Goal: Task Accomplishment & Management: Use online tool/utility

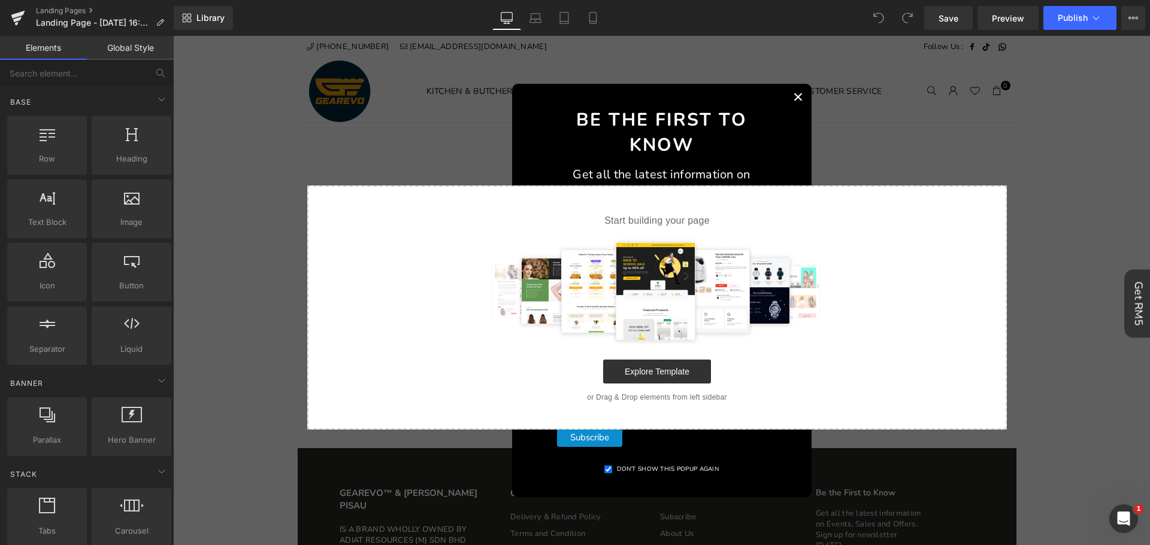
click at [791, 95] on button "×" at bounding box center [798, 97] width 26 height 26
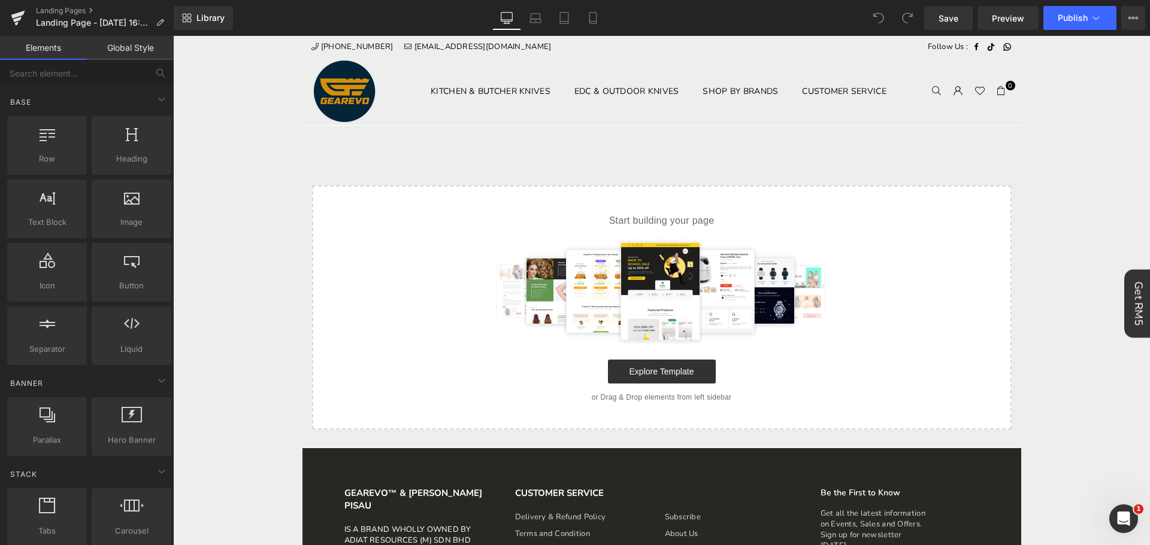
drag, startPoint x: 490, startPoint y: 172, endPoint x: 497, endPoint y: 135, distance: 37.8
click at [640, 383] on link "Explore Template" at bounding box center [662, 372] width 108 height 24
click at [641, 378] on link "Explore Template" at bounding box center [662, 372] width 108 height 24
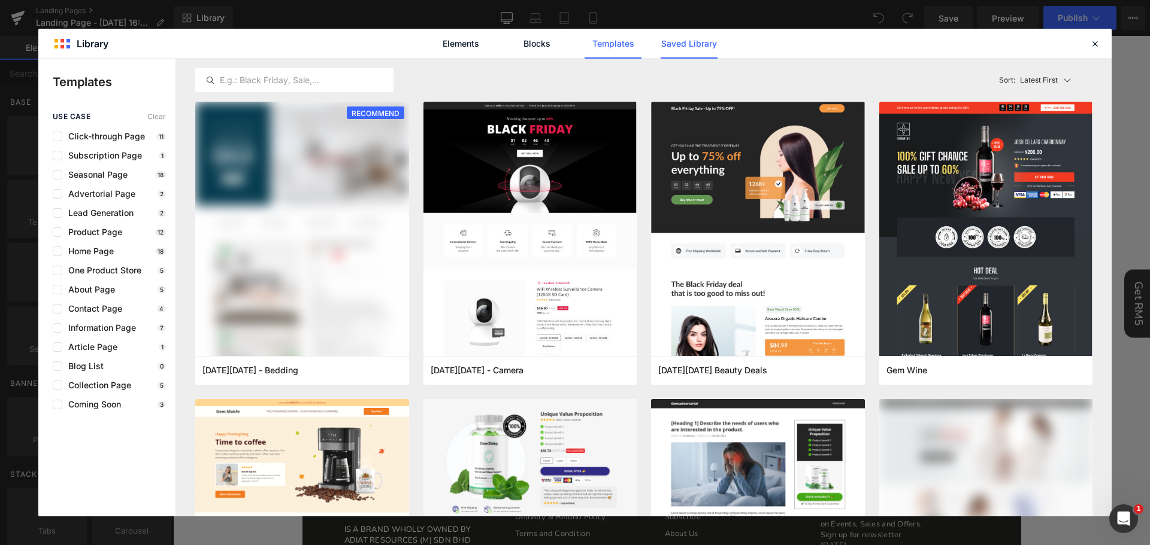
click at [704, 34] on link "Saved Library" at bounding box center [688, 44] width 57 height 30
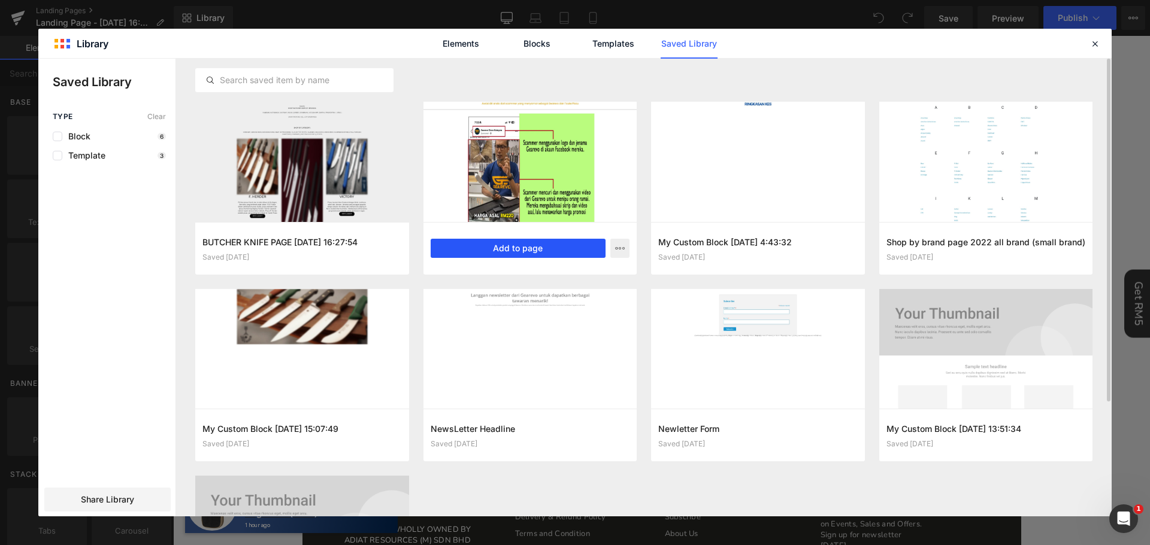
click at [574, 250] on button "Add to page" at bounding box center [518, 248] width 175 height 19
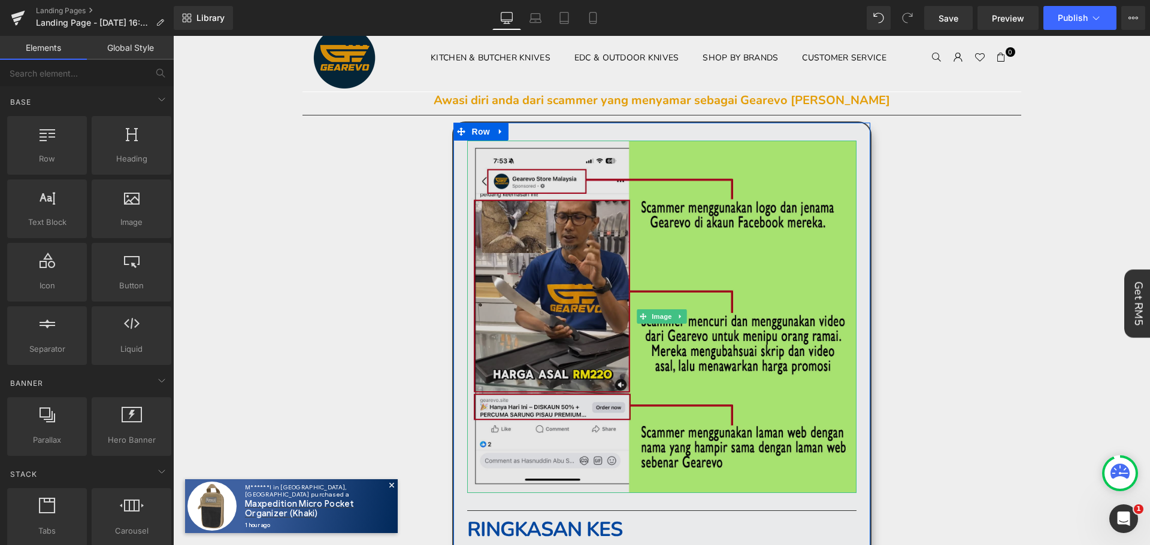
scroll to position [60, 0]
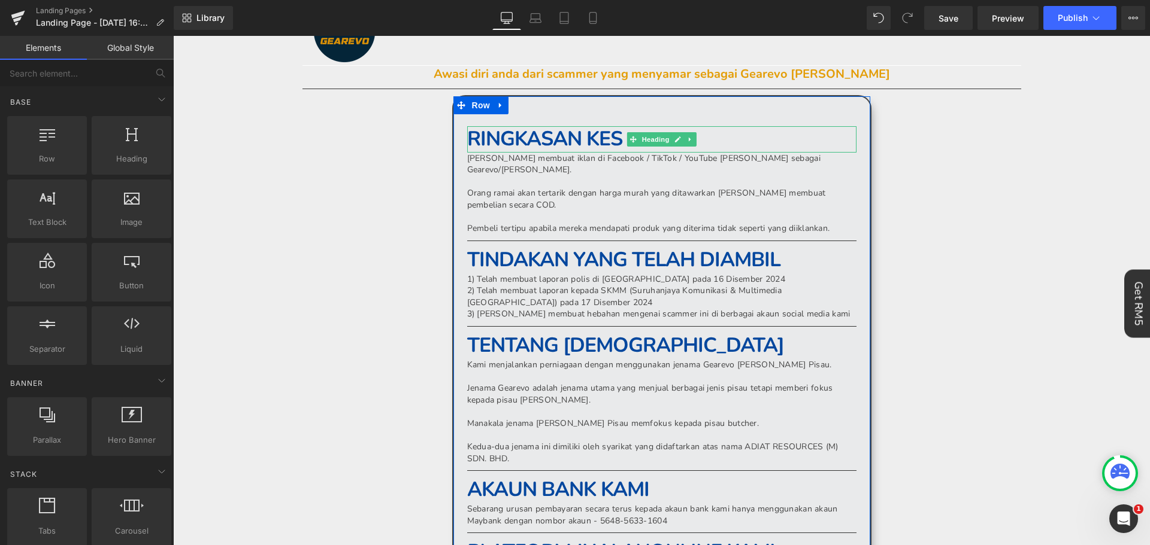
click at [754, 136] on h1 "RINGKASAN KES" at bounding box center [661, 139] width 389 height 26
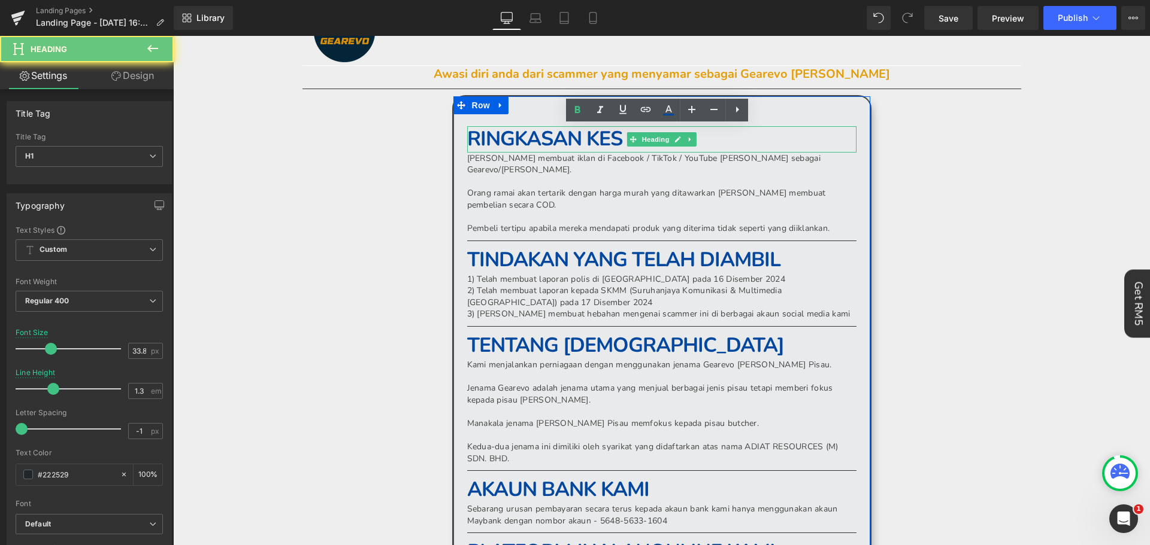
click at [754, 136] on h1 "RINGKASAN KES" at bounding box center [661, 139] width 389 height 26
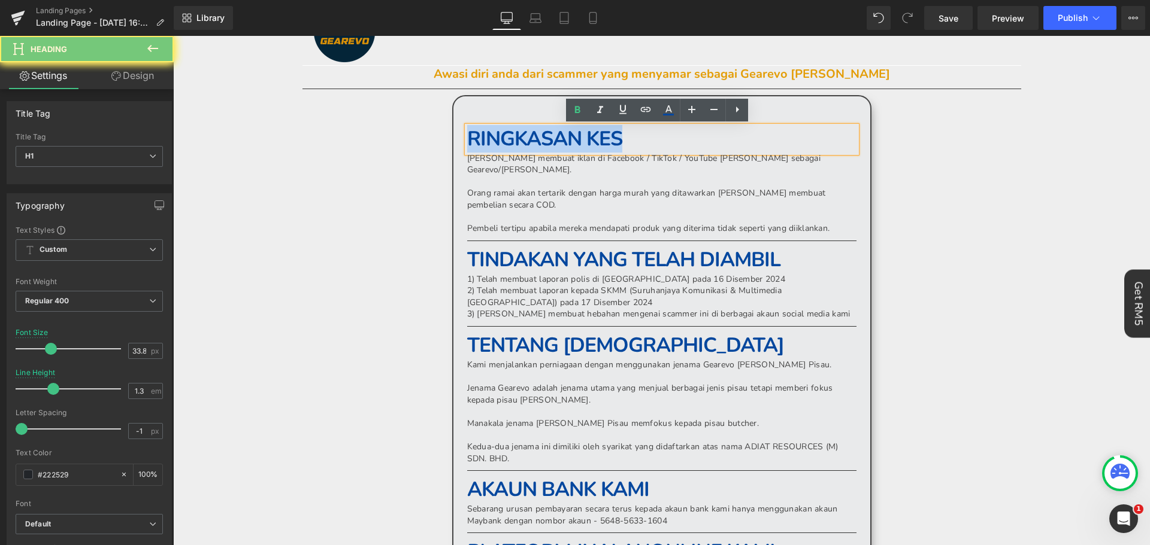
drag, startPoint x: 754, startPoint y: 136, endPoint x: 460, endPoint y: 124, distance: 294.8
click at [467, 126] on div "RINGKASAN KES" at bounding box center [661, 139] width 389 height 26
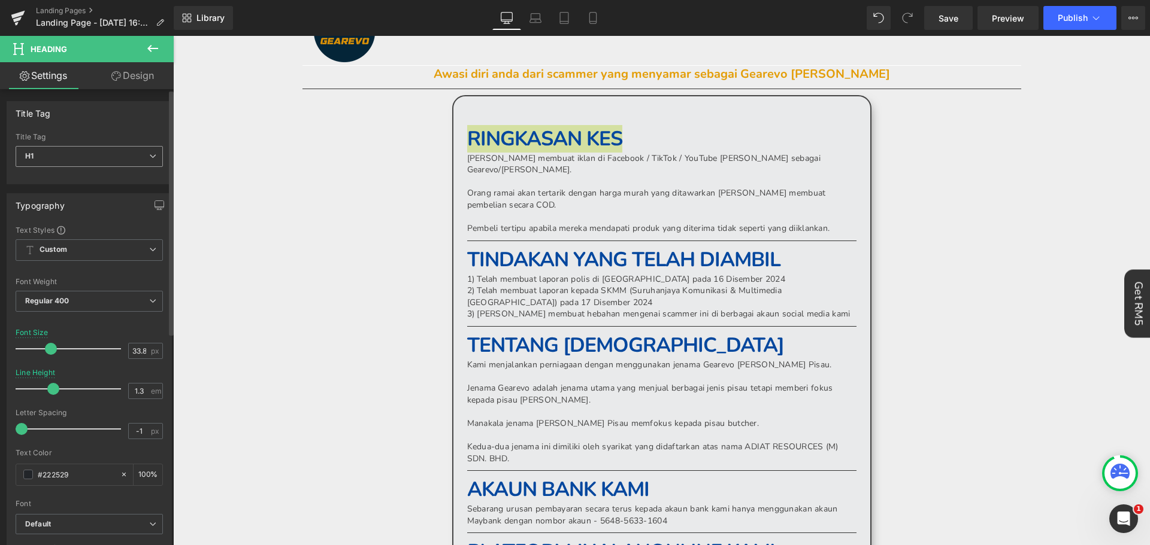
click at [99, 159] on span "H1" at bounding box center [89, 156] width 147 height 21
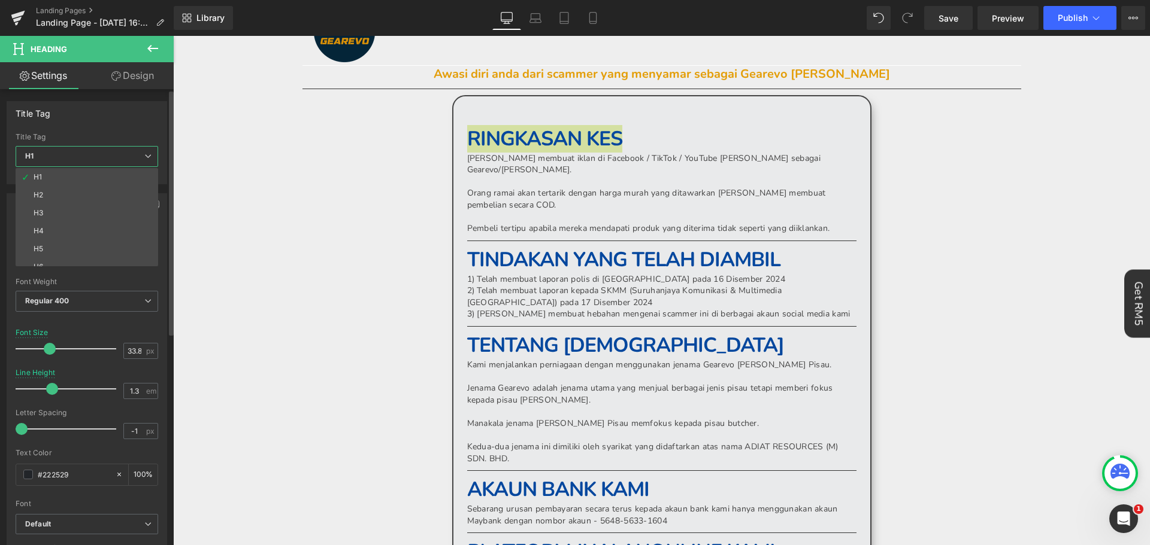
click at [103, 159] on span "H1" at bounding box center [87, 156] width 143 height 21
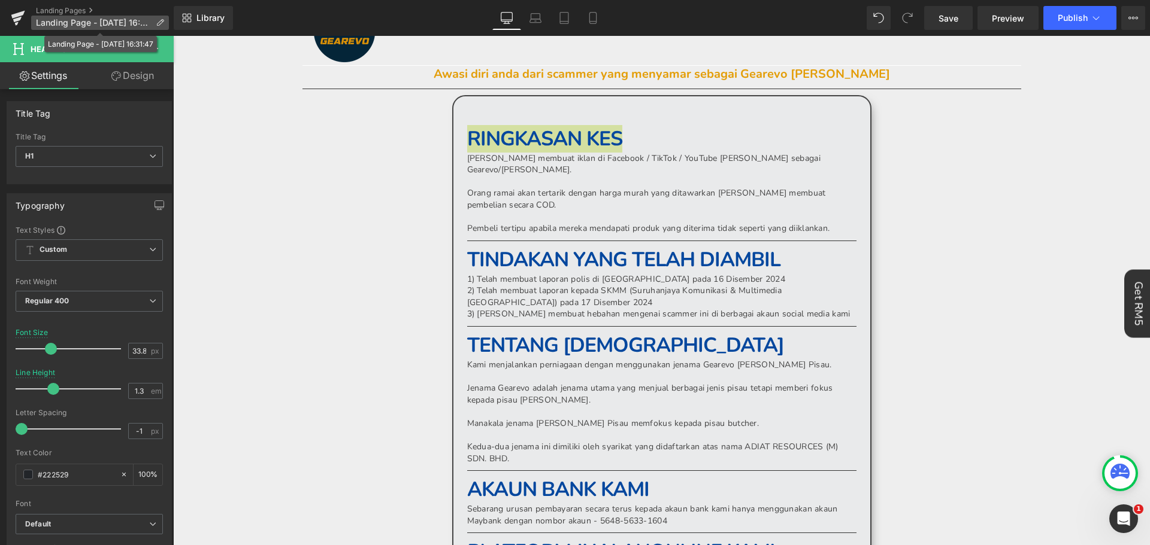
click at [162, 18] on p "Landing Page - Oct 2, 16:31:47" at bounding box center [100, 23] width 138 height 14
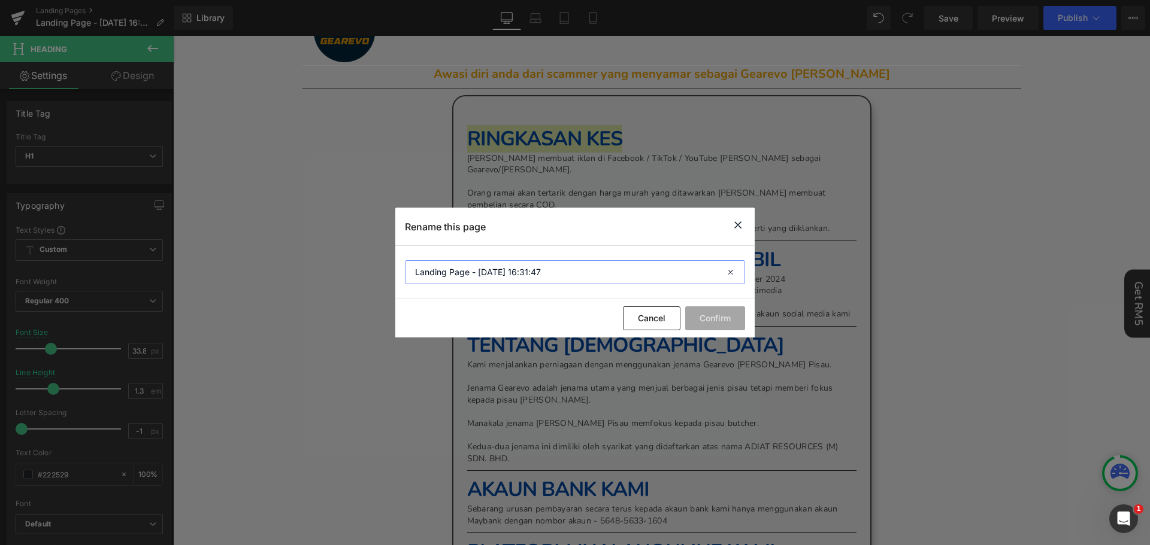
drag, startPoint x: 587, startPoint y: 278, endPoint x: 377, endPoint y: 278, distance: 209.6
click at [387, 278] on div "Rename this page Landing Page - Oct 2, 16:31:47 Cancel Confirm" at bounding box center [575, 272] width 1150 height 545
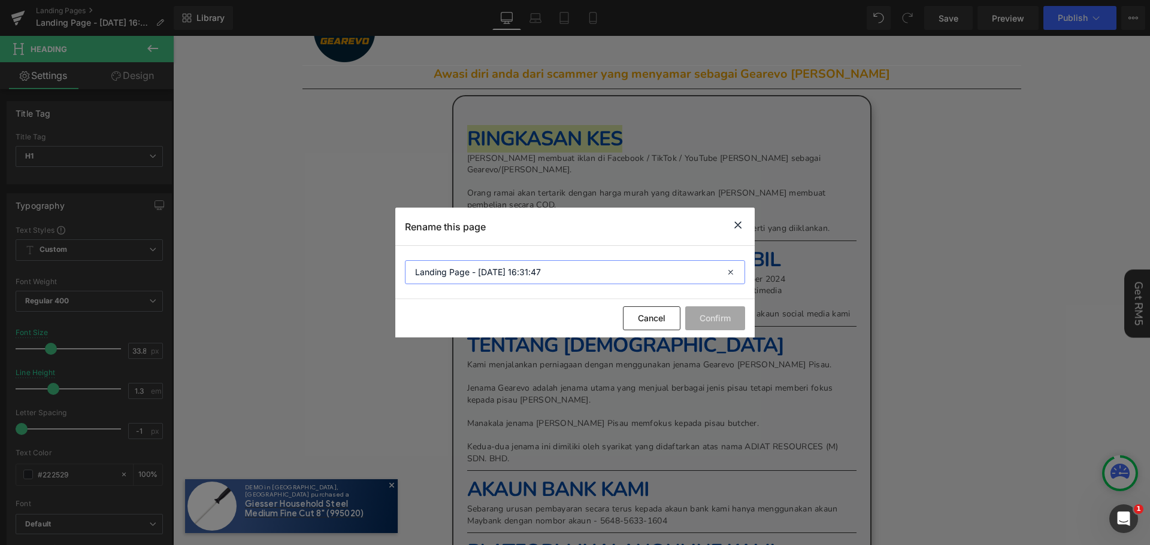
click at [485, 270] on input "Landing Page - Oct 2, 16:31:47" at bounding box center [575, 272] width 340 height 24
paste input "First-Time Buyer Discount by Gearevo"
type input "First-Time Buyer Discount by Gearevo"
click at [719, 323] on button "Confirm" at bounding box center [715, 319] width 60 height 24
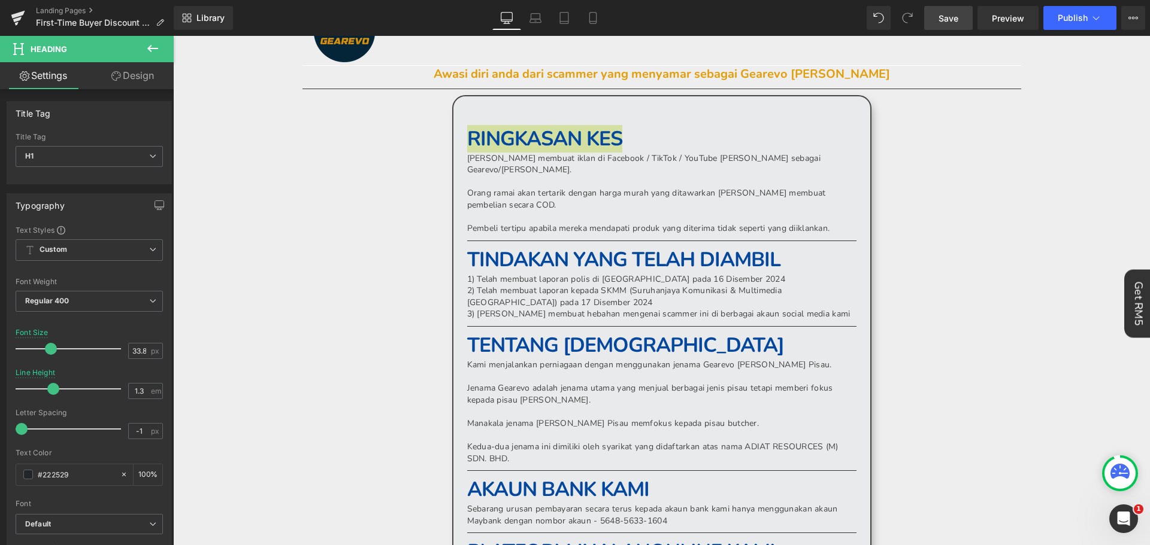
drag, startPoint x: 968, startPoint y: 20, endPoint x: 966, endPoint y: 26, distance: 6.8
click at [968, 20] on link "Save" at bounding box center [948, 18] width 48 height 24
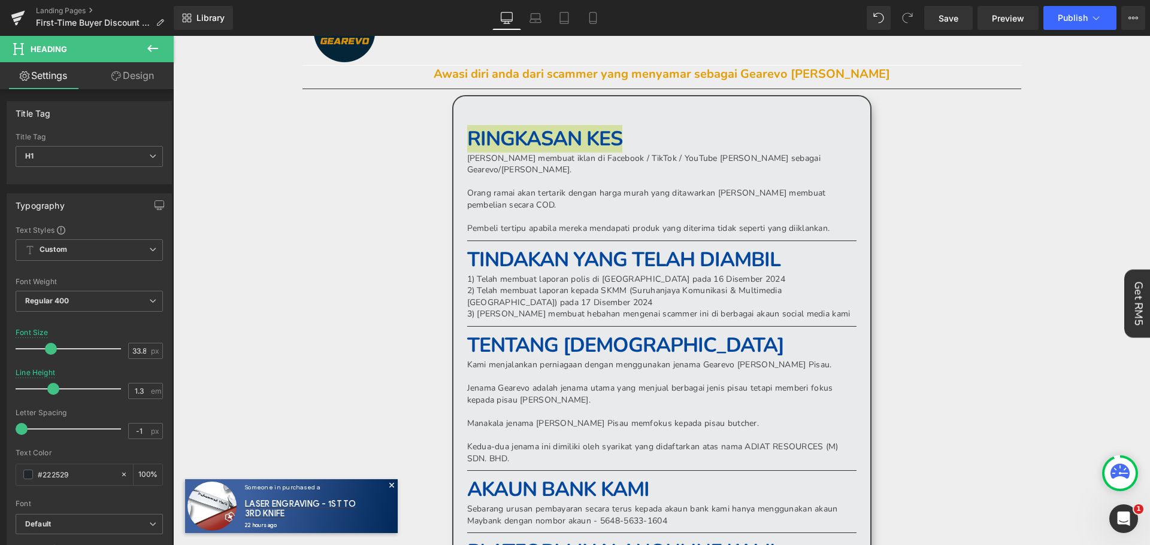
click at [152, 48] on icon at bounding box center [152, 48] width 11 height 7
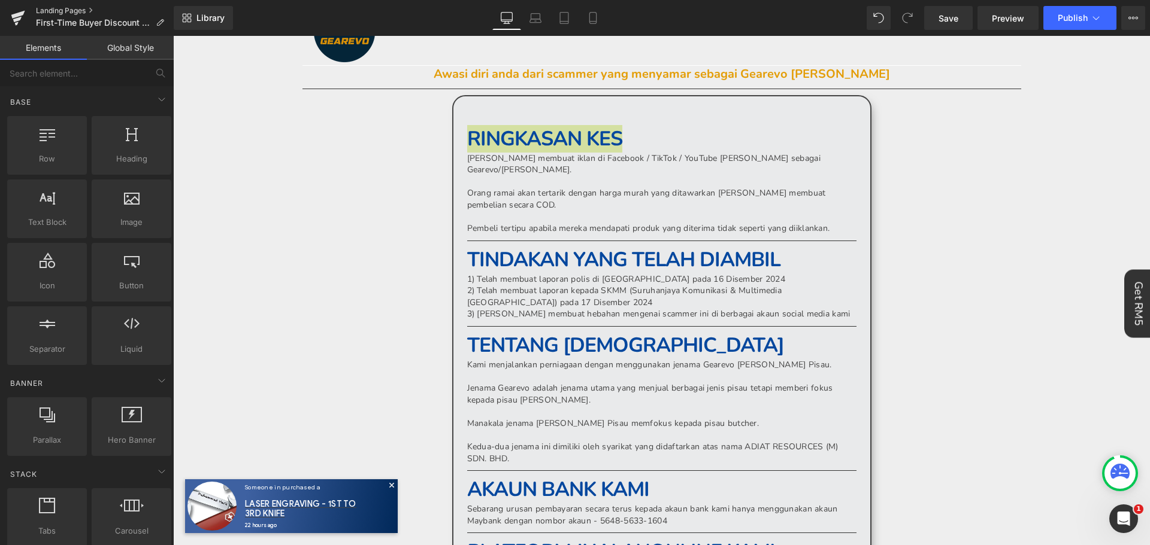
click at [95, 6] on link "Landing Pages" at bounding box center [105, 11] width 138 height 10
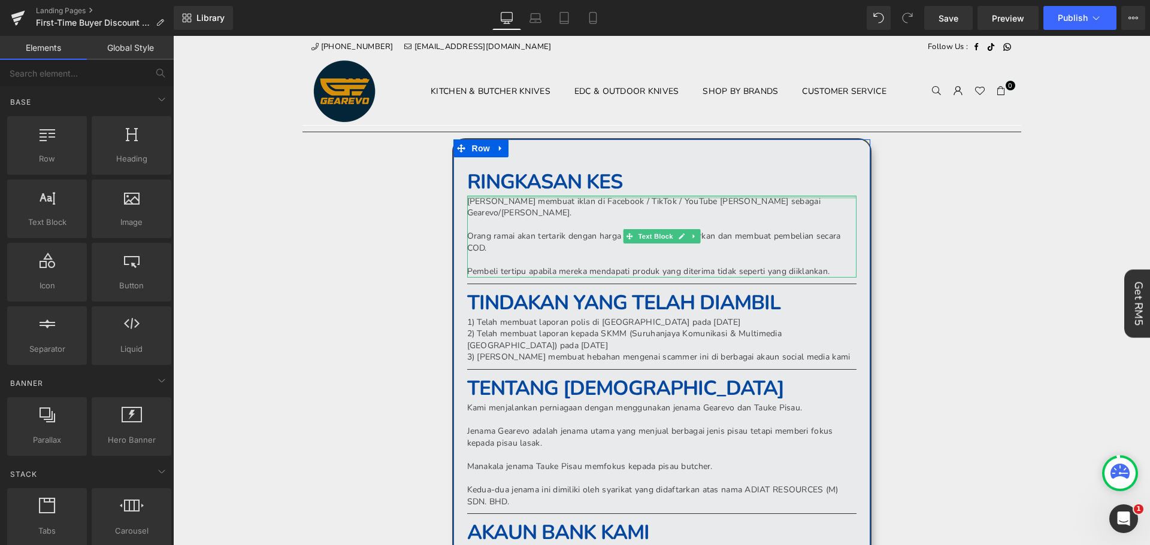
click at [707, 189] on h1 "RINGKASAN KES" at bounding box center [661, 182] width 389 height 26
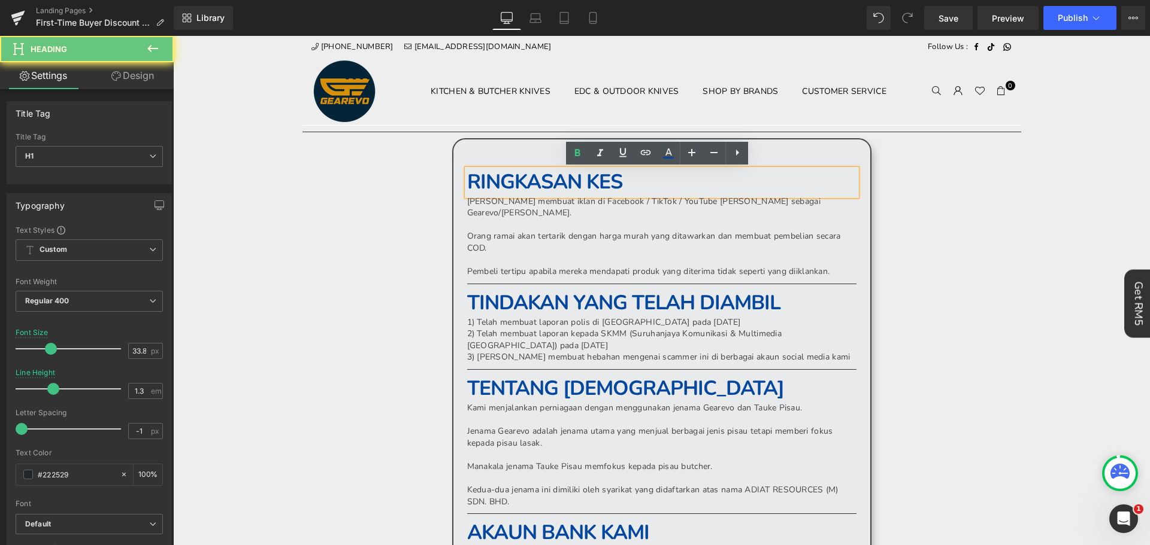
drag, startPoint x: 710, startPoint y: 183, endPoint x: 461, endPoint y: 171, distance: 248.8
click at [467, 171] on div "RINGKASAN KES" at bounding box center [661, 182] width 389 height 26
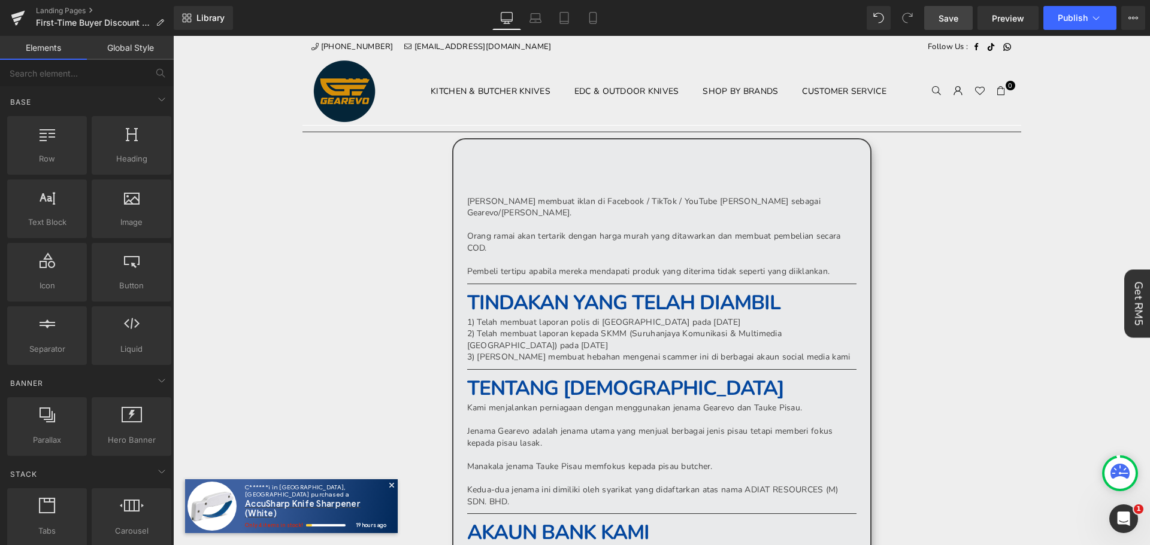
click at [956, 19] on span "Save" at bounding box center [948, 18] width 20 height 13
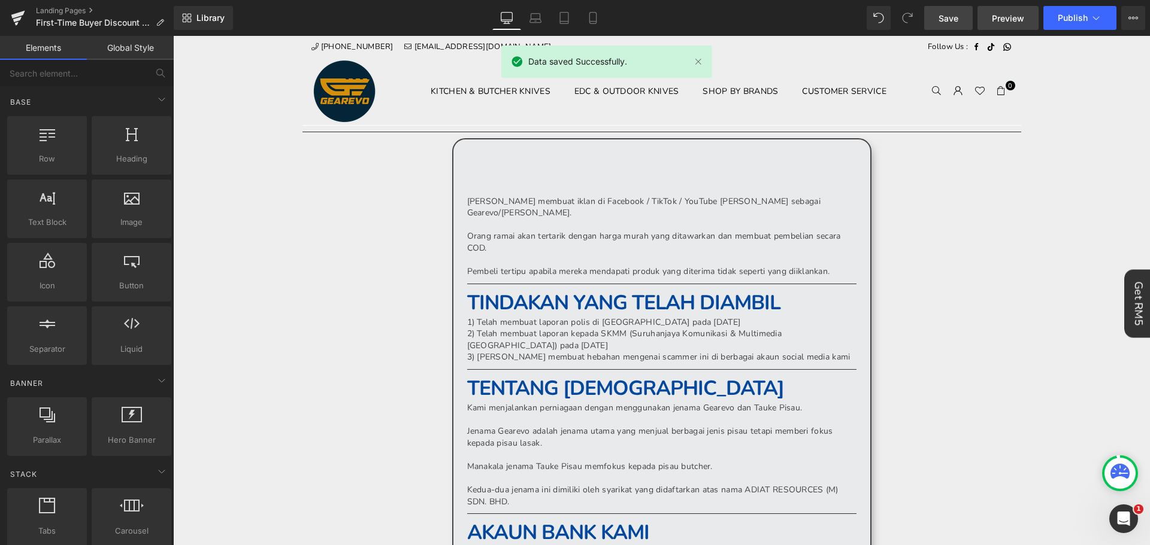
click at [1018, 10] on link "Preview" at bounding box center [1007, 18] width 61 height 24
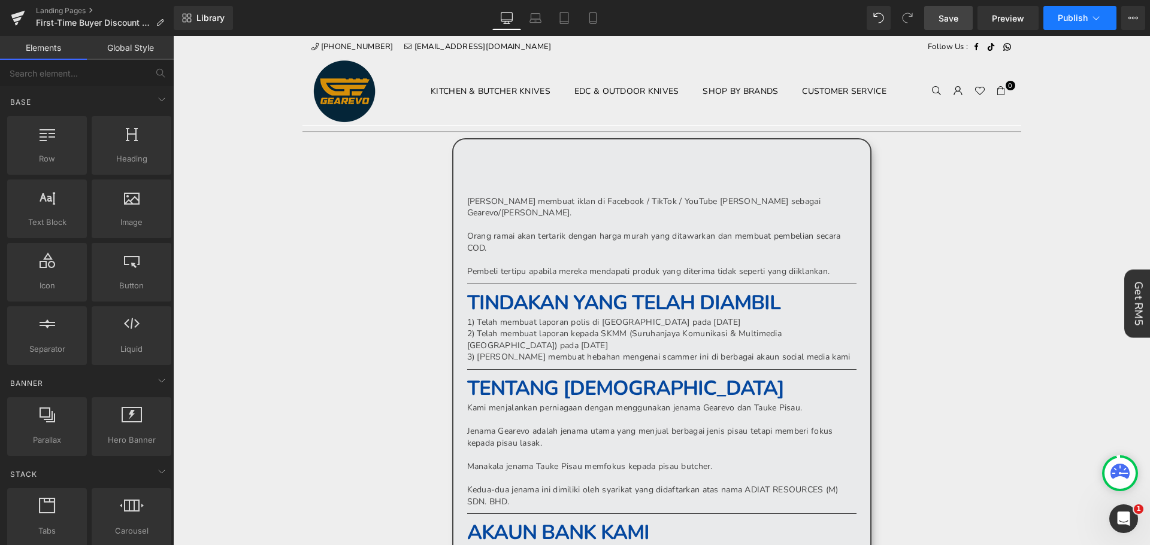
click at [1081, 14] on span "Publish" at bounding box center [1072, 18] width 30 height 10
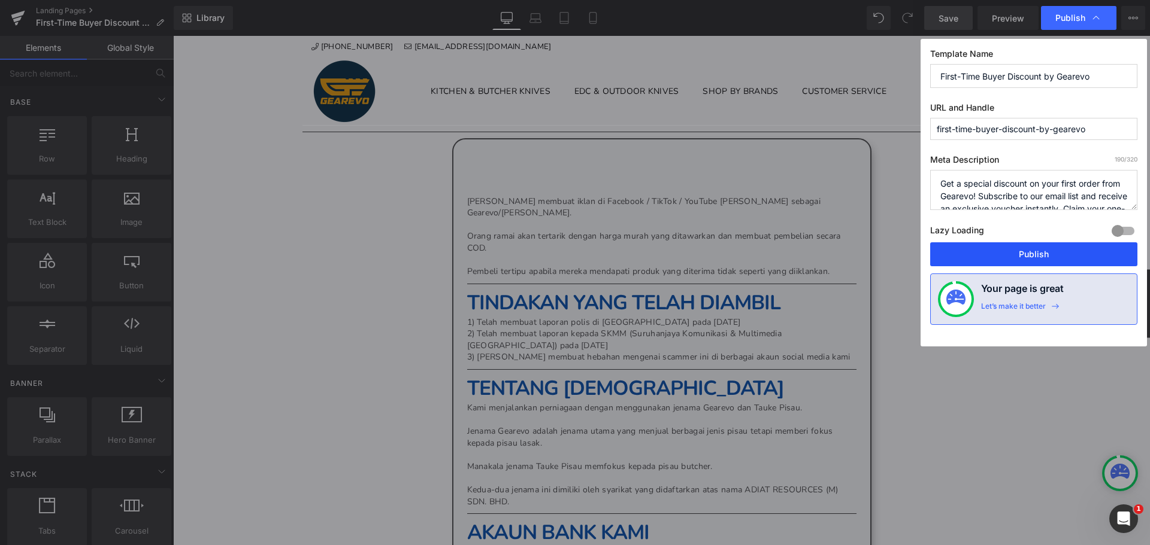
drag, startPoint x: 1047, startPoint y: 251, endPoint x: 878, endPoint y: 216, distance: 172.5
click at [1047, 251] on button "Publish" at bounding box center [1033, 254] width 207 height 24
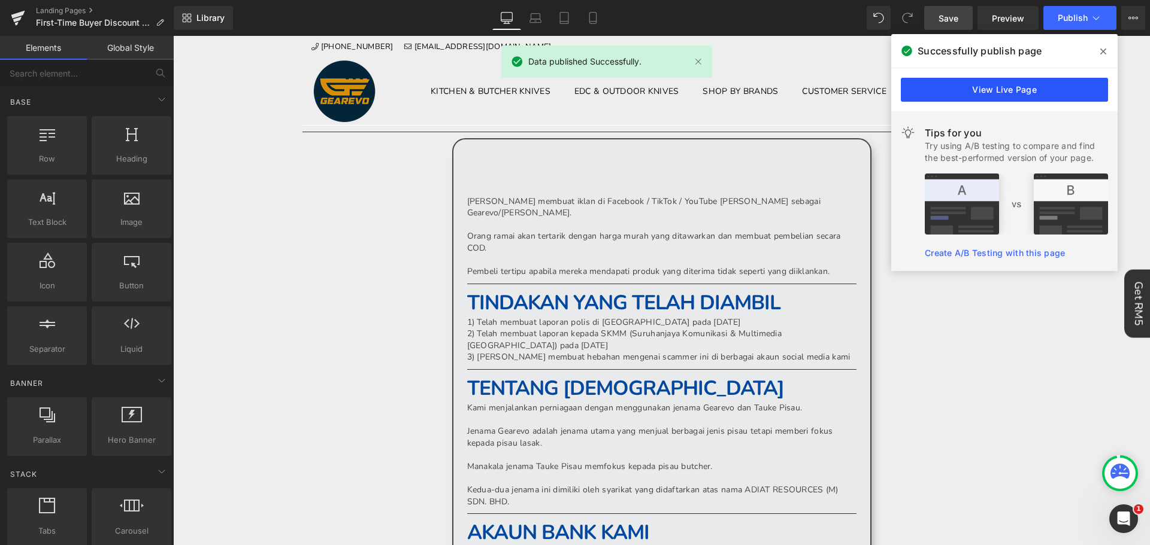
click at [1042, 81] on link "View Live Page" at bounding box center [1004, 90] width 207 height 24
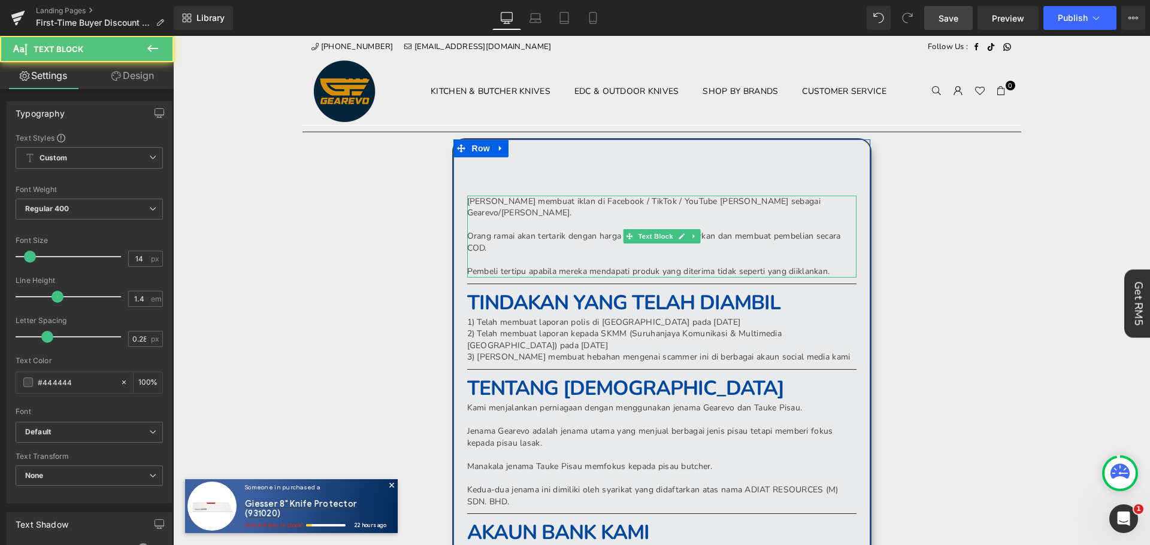
click at [569, 225] on p at bounding box center [661, 225] width 389 height 12
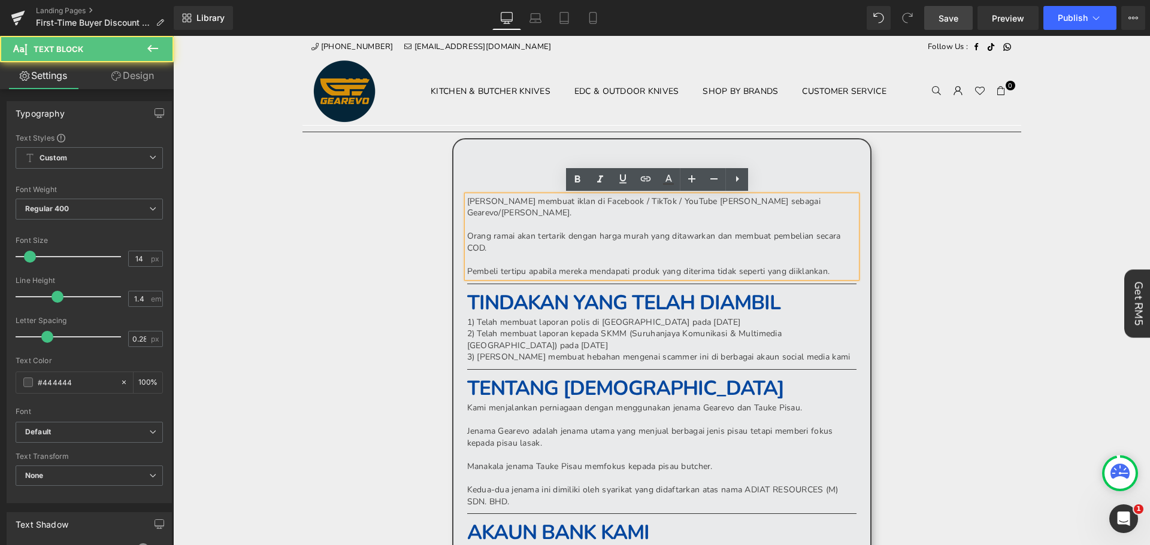
click at [624, 242] on p "Orang ramai akan tertarik dengan harga murah yang ditawarkan dan membuat pembel…" at bounding box center [661, 242] width 389 height 23
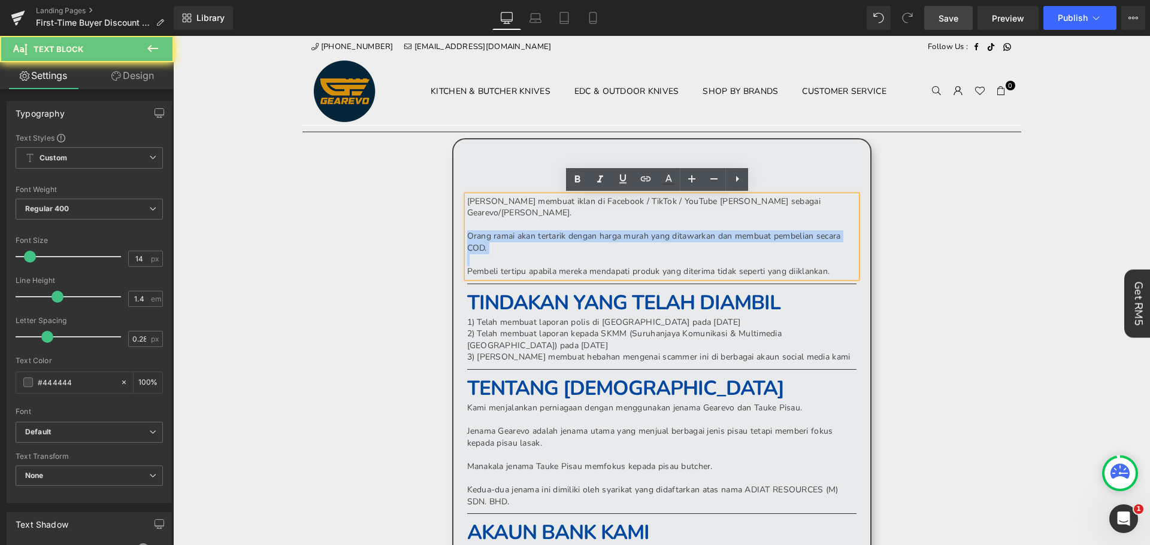
click at [624, 242] on p "Orang ramai akan tertarik dengan harga murah yang ditawarkan dan membuat pembel…" at bounding box center [661, 242] width 389 height 23
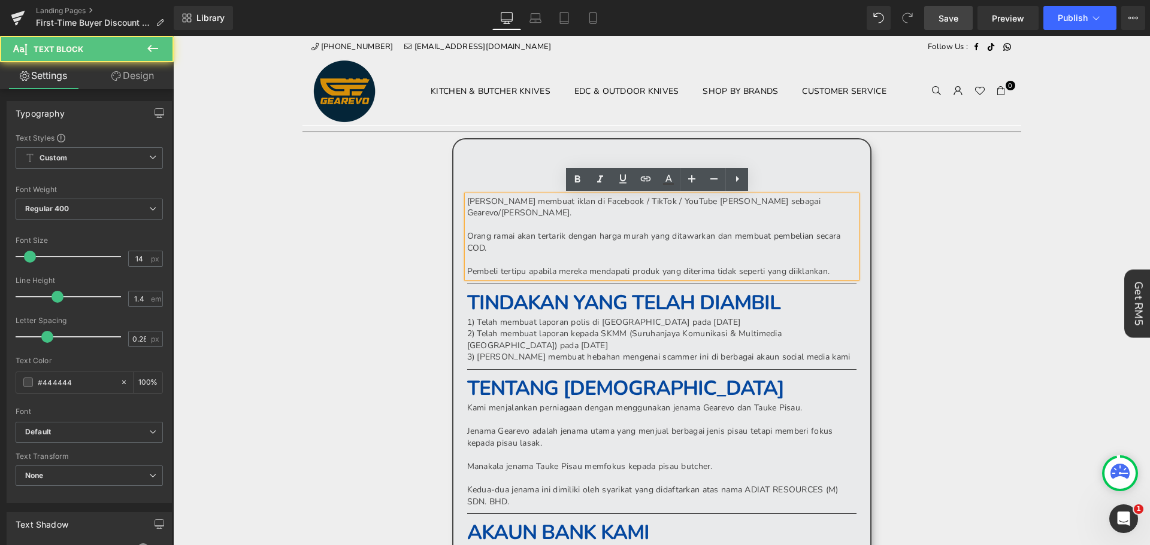
click at [831, 268] on p "Pembeli tertipu apabila mereka mendapati produk yang diterima tidak seperti yan…" at bounding box center [661, 272] width 389 height 12
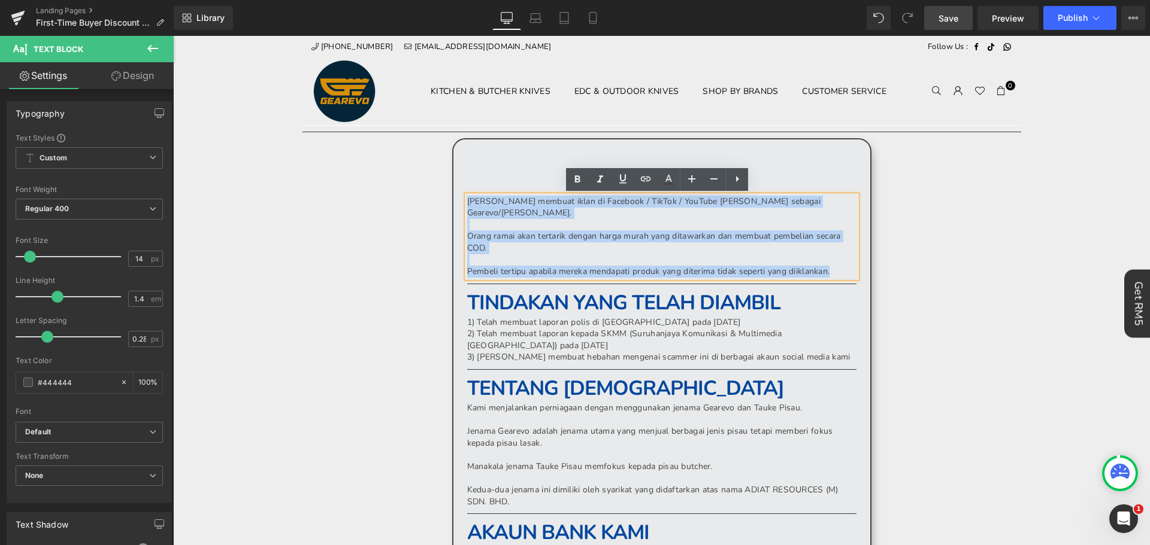
drag, startPoint x: 835, startPoint y: 268, endPoint x: 453, endPoint y: 197, distance: 389.2
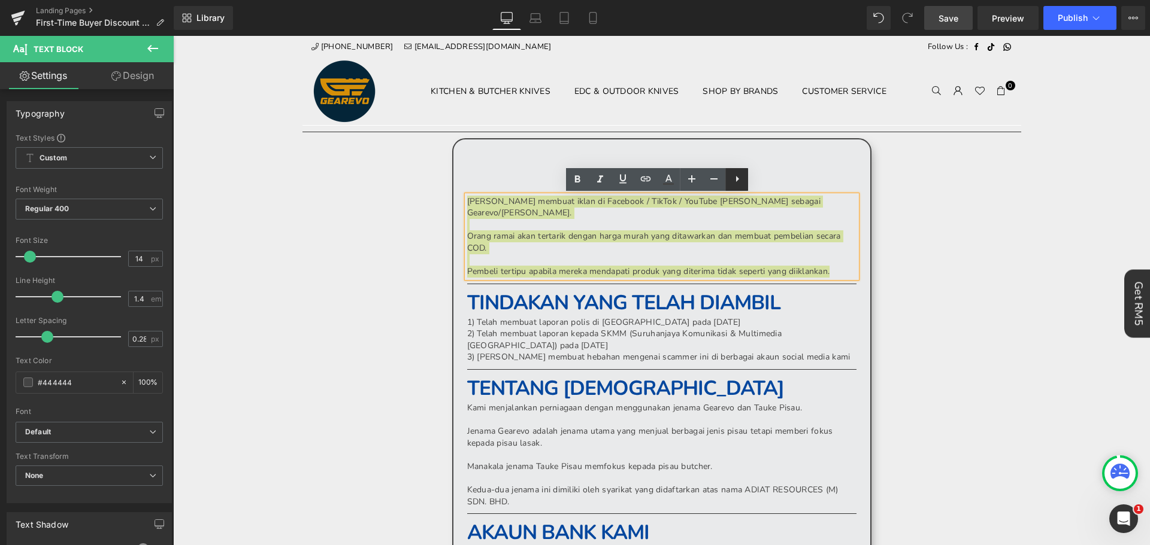
click at [740, 180] on icon at bounding box center [737, 179] width 14 height 14
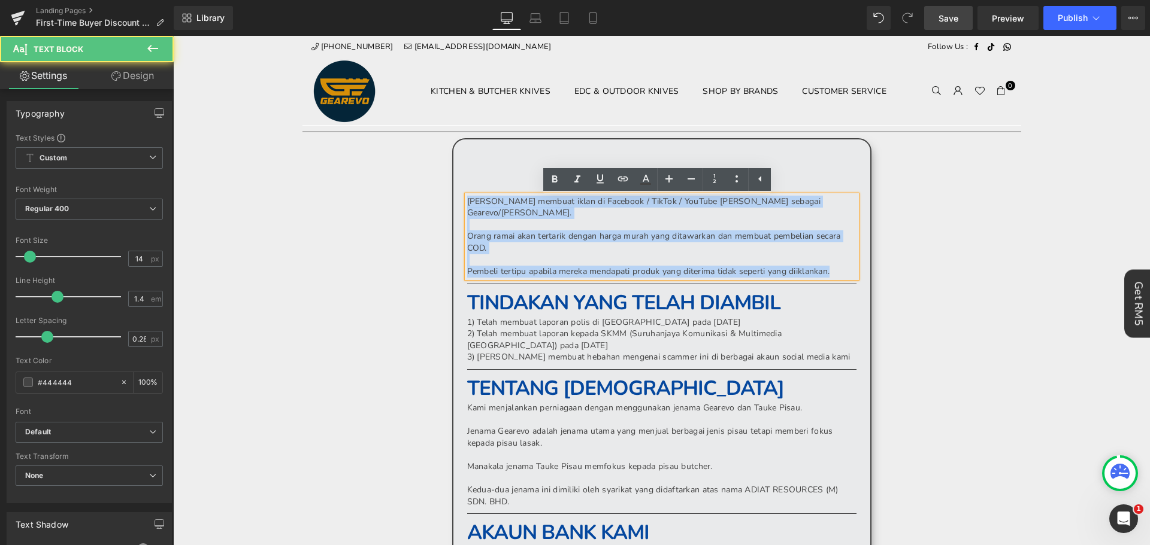
click at [817, 231] on p "Orang ramai akan tertarik dengan harga murah yang ditawarkan dan membuat pembel…" at bounding box center [661, 242] width 389 height 23
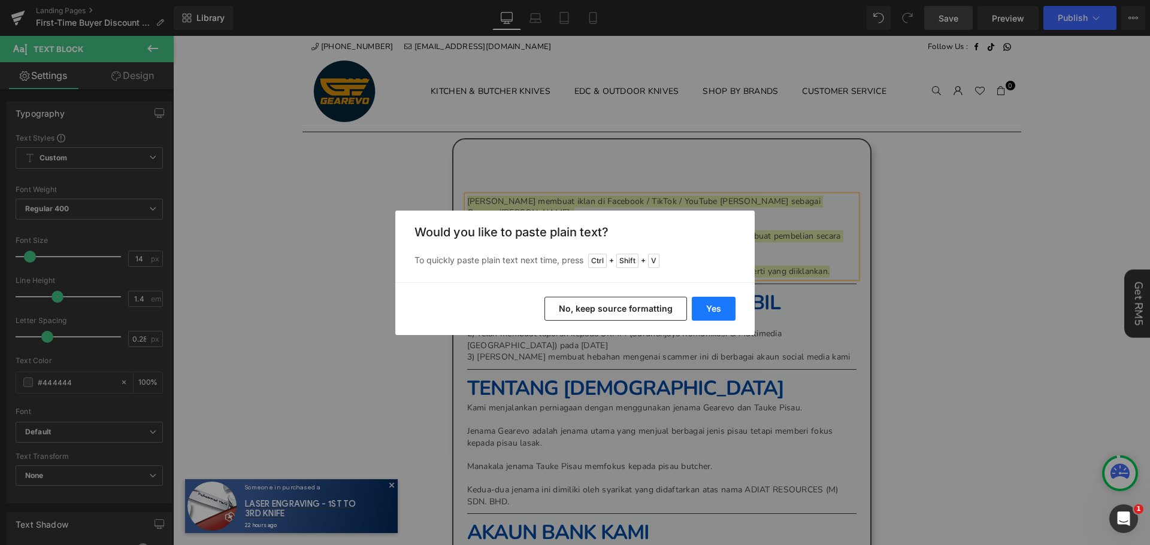
click at [722, 316] on button "Yes" at bounding box center [714, 309] width 44 height 24
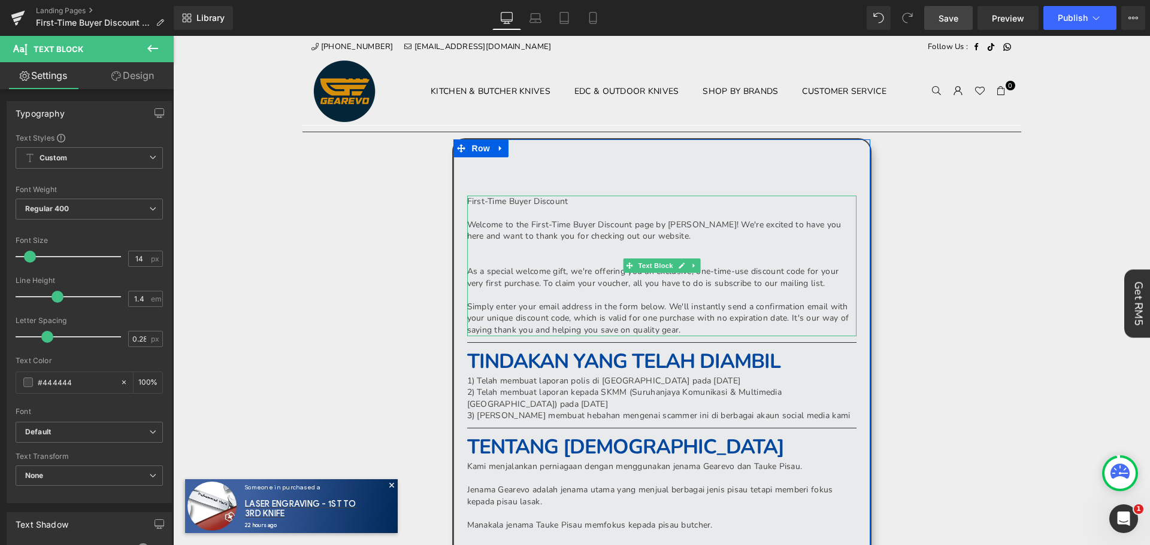
click at [547, 199] on p "First-Time Buyer Discount" at bounding box center [661, 202] width 389 height 12
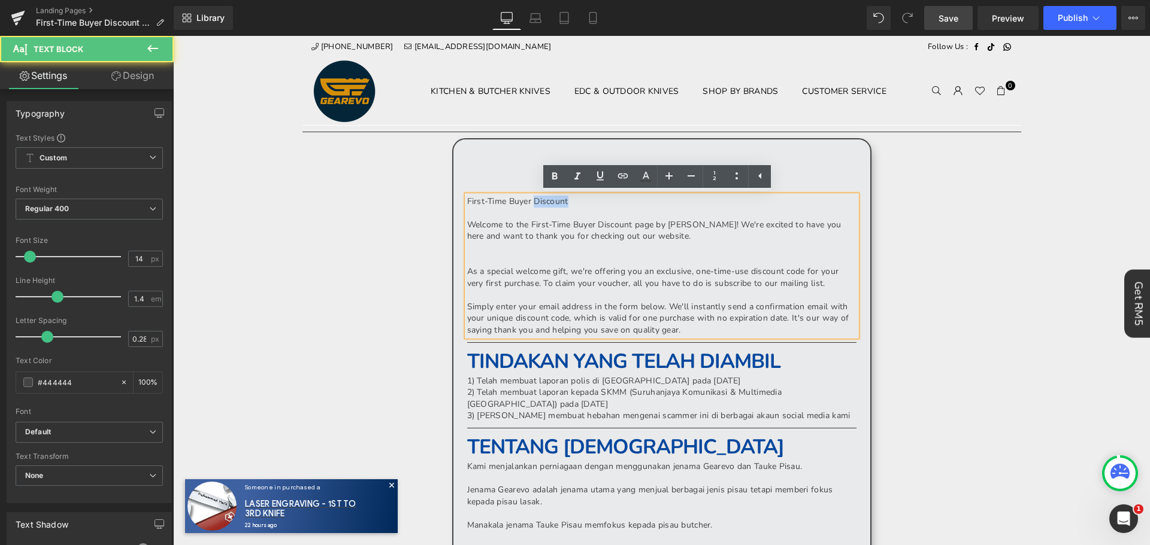
click at [547, 199] on p "First-Time Buyer Discount" at bounding box center [661, 202] width 389 height 12
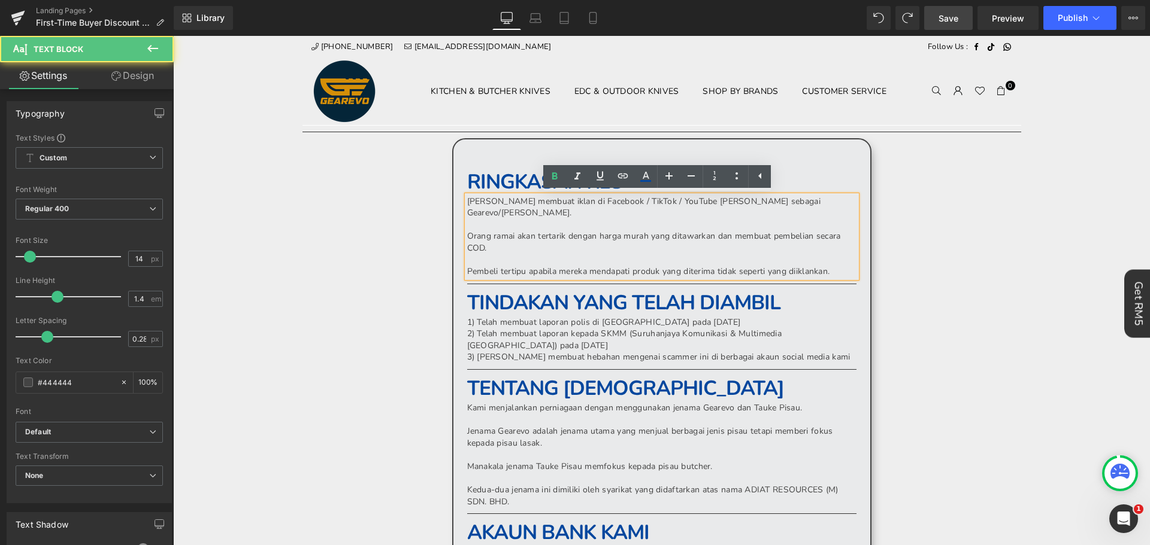
click at [548, 233] on p "Orang ramai akan tertarik dengan harga murah yang ditawarkan dan membuat pembel…" at bounding box center [661, 242] width 389 height 23
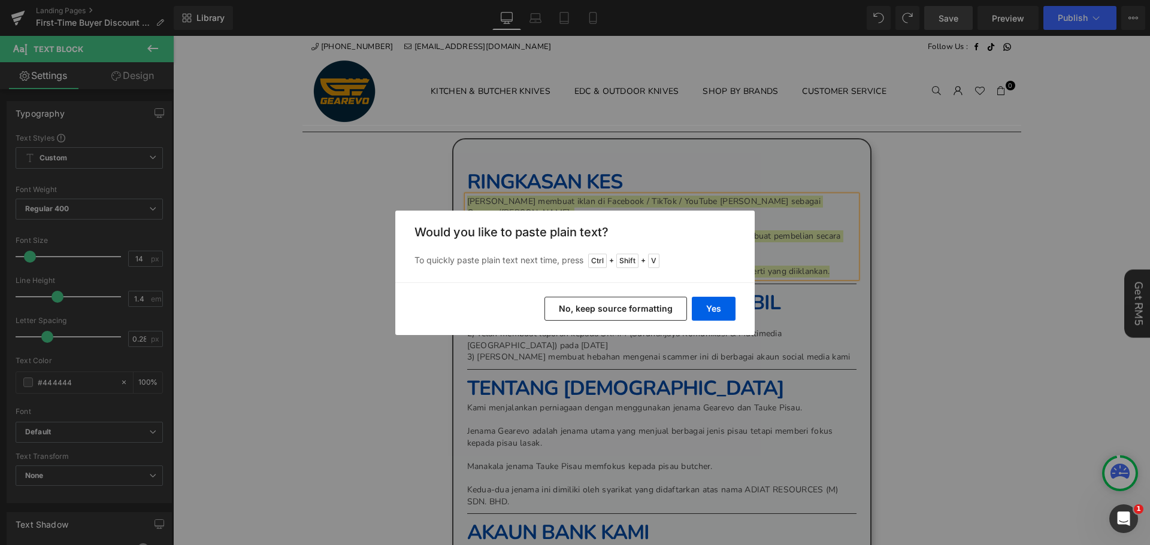
click at [625, 308] on button "No, keep source formatting" at bounding box center [615, 309] width 143 height 24
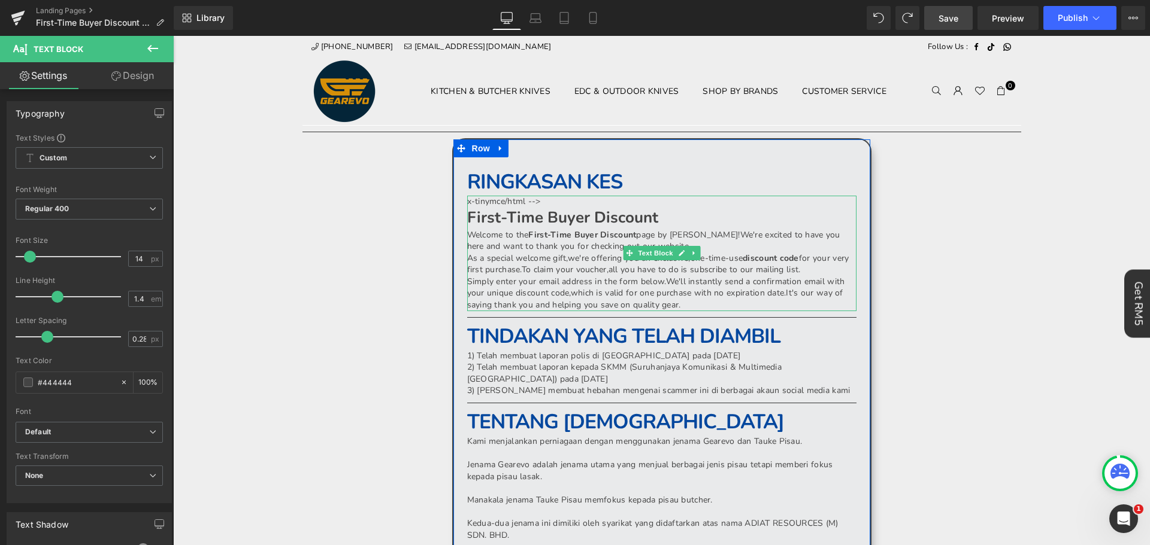
click at [604, 218] on b "First-Time Buyer Discount" at bounding box center [562, 217] width 191 height 21
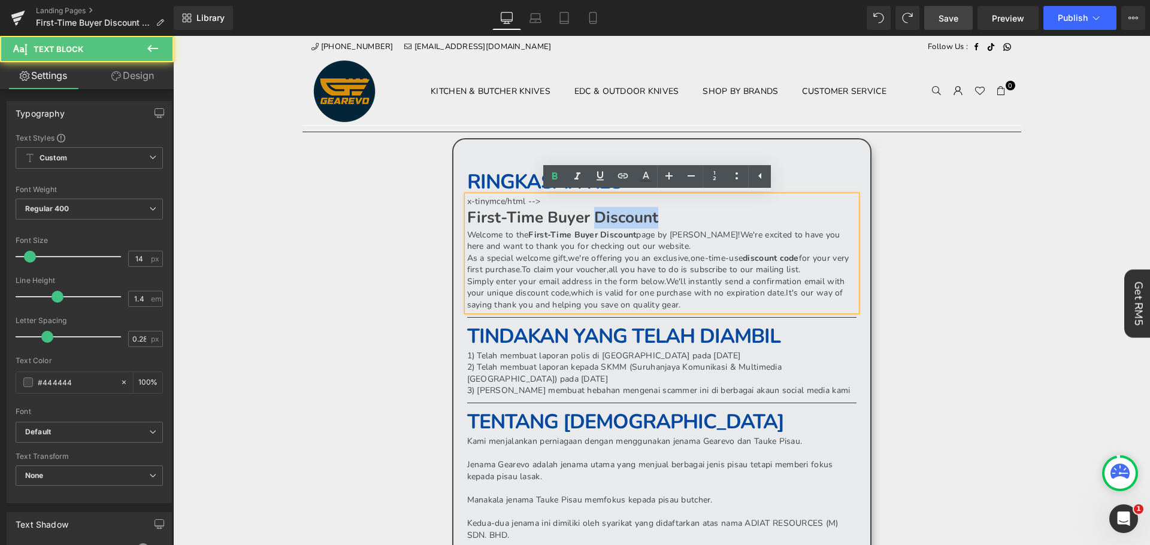
click at [604, 218] on b "First-Time Buyer Discount" at bounding box center [562, 217] width 191 height 21
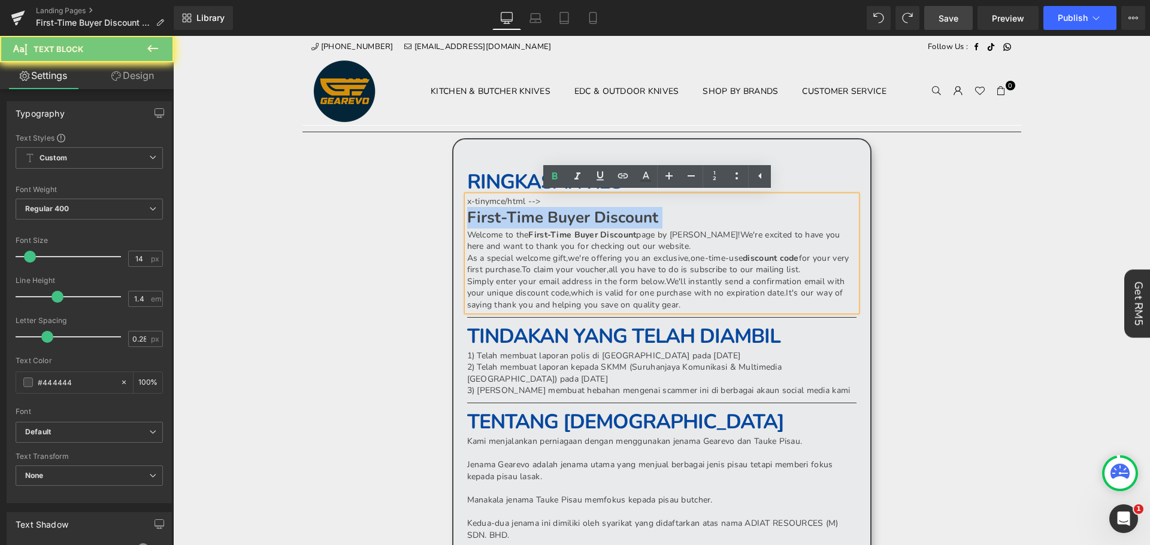
click at [604, 218] on b "First-Time Buyer Discount" at bounding box center [562, 217] width 191 height 21
drag, startPoint x: 550, startPoint y: 201, endPoint x: 450, endPoint y: 195, distance: 100.2
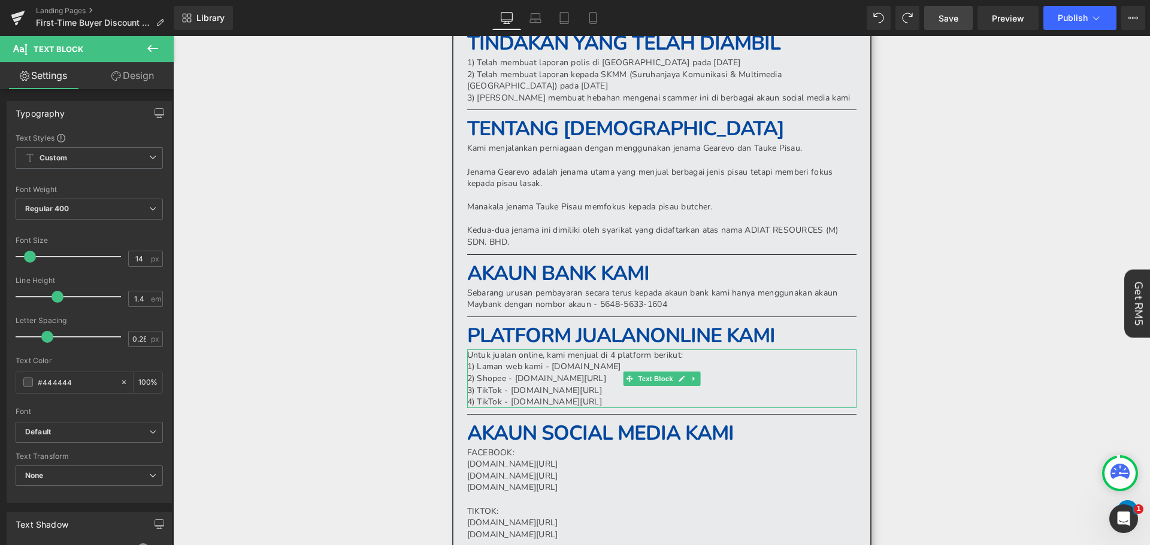
scroll to position [359, 0]
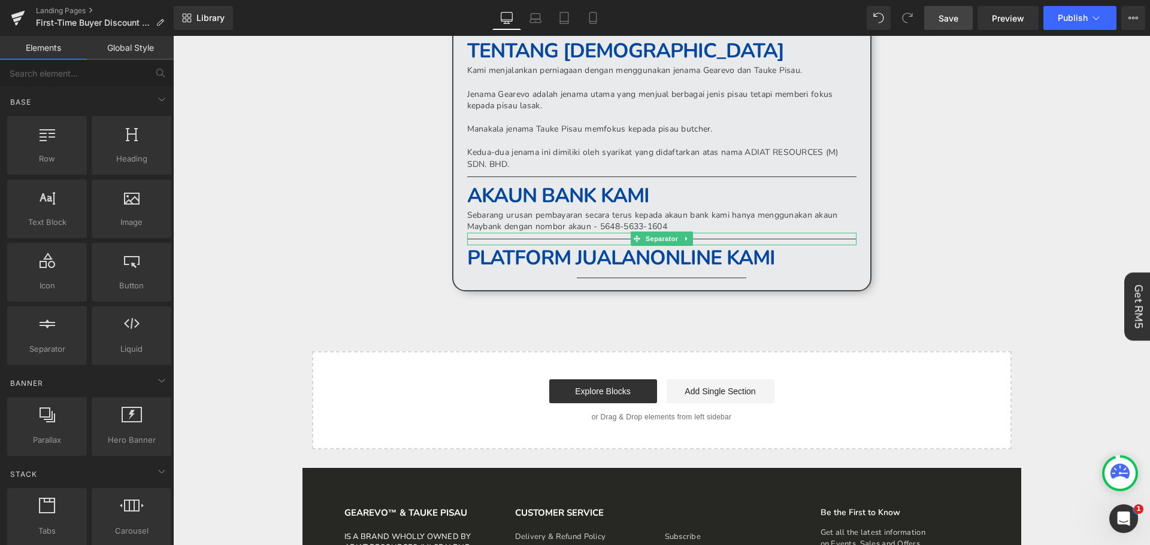
drag, startPoint x: 851, startPoint y: 411, endPoint x: 681, endPoint y: 269, distance: 221.9
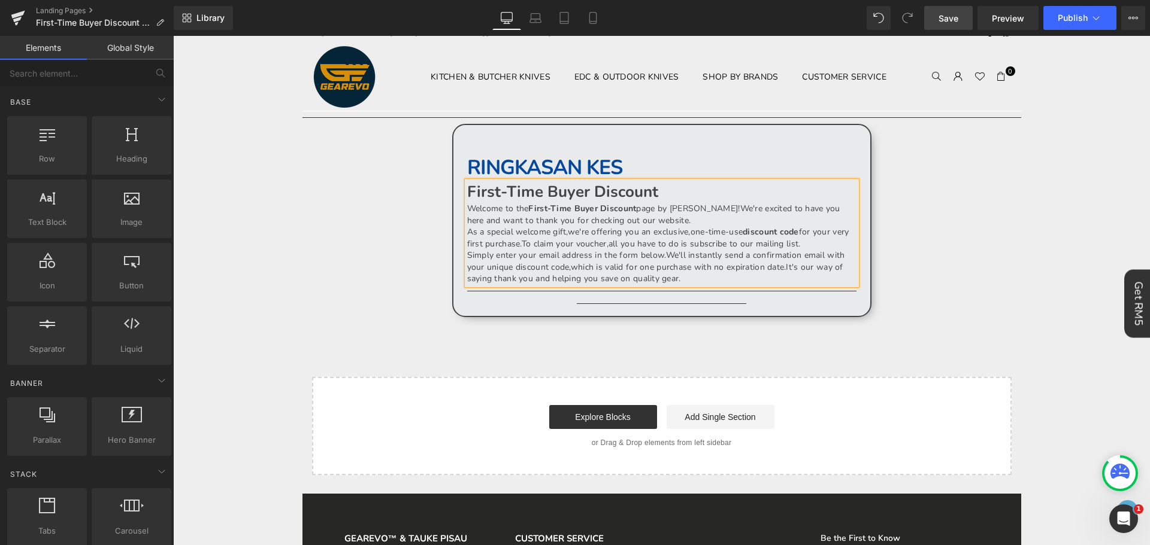
scroll to position [0, 0]
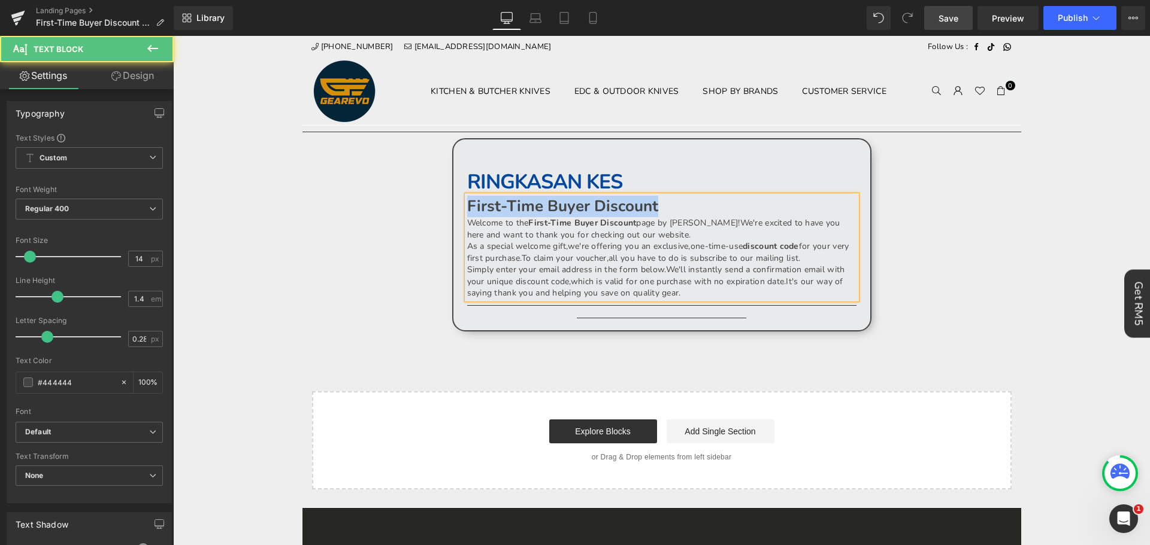
drag, startPoint x: 684, startPoint y: 201, endPoint x: 464, endPoint y: 201, distance: 220.3
click at [467, 201] on p "First-Time Buyer Discount" at bounding box center [661, 207] width 389 height 22
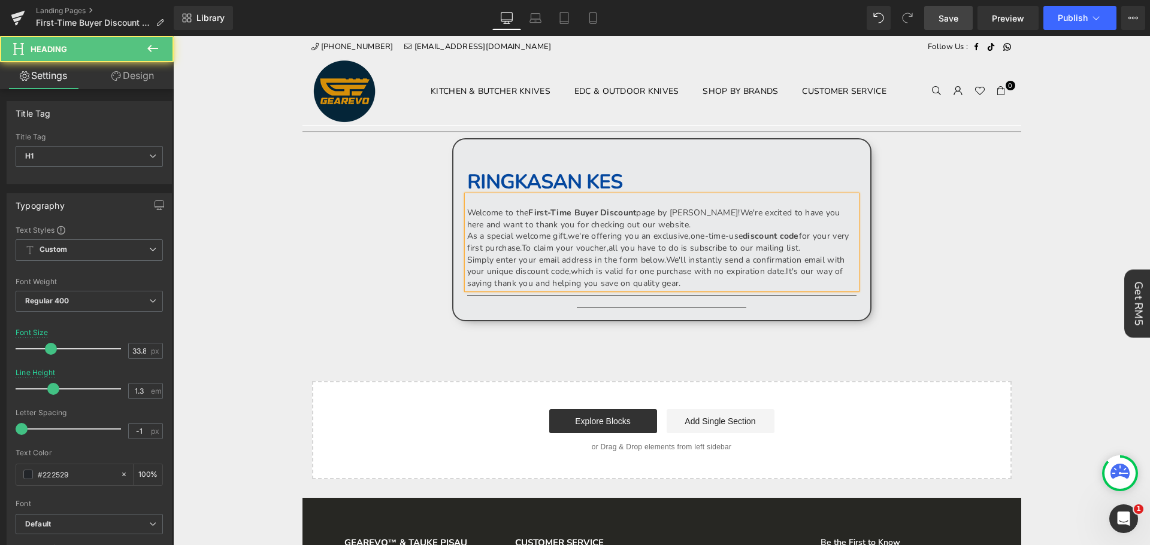
click at [637, 184] on div "RINGKASAN KES Heading" at bounding box center [661, 182] width 389 height 26
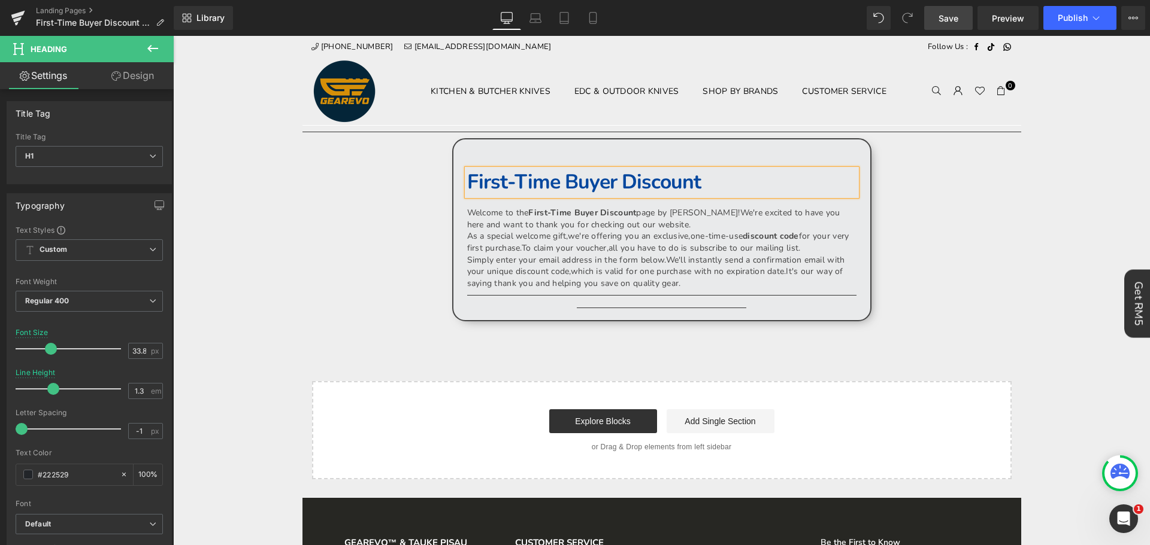
click at [986, 256] on div "Separator Text Block First-Time Buyer Discount Heading Welcome to the First-Tim…" at bounding box center [661, 303] width 719 height 354
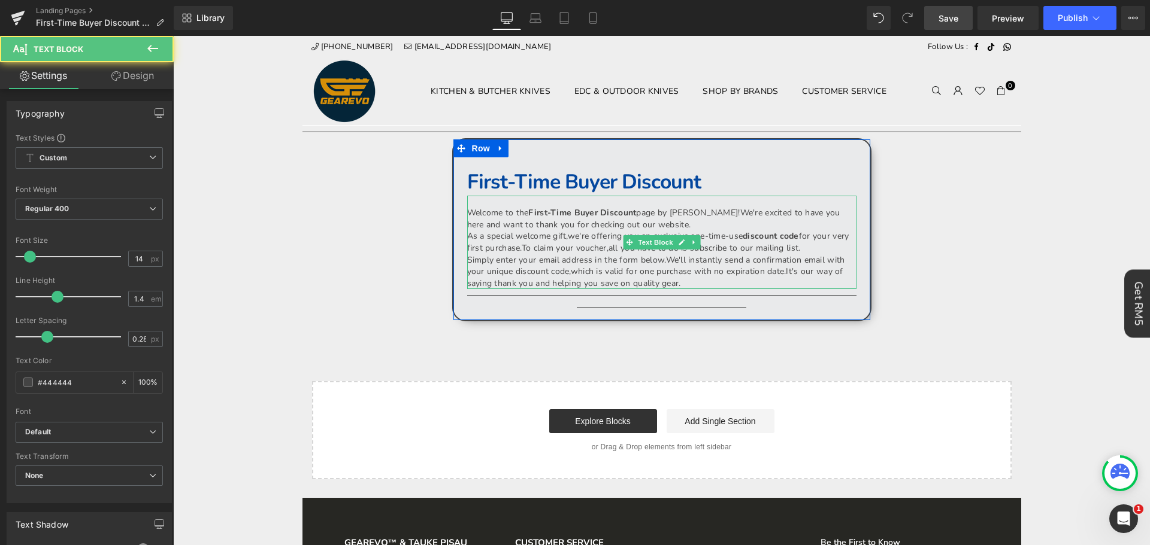
click at [467, 211] on p "Welcome to the First-Time Buyer Discount page by Gearevo! We're excited to have…" at bounding box center [661, 218] width 389 height 23
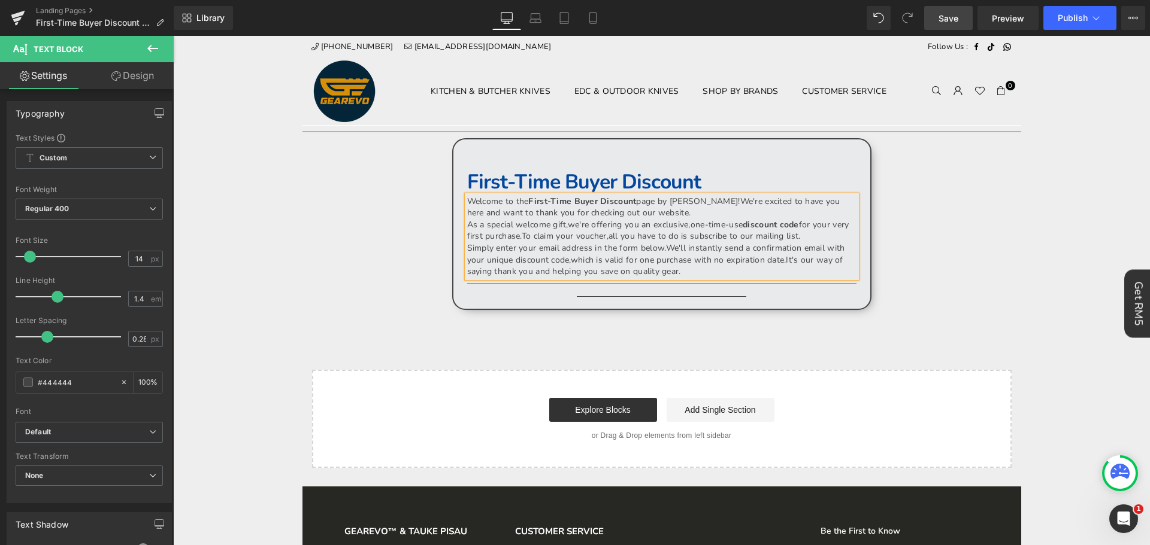
click at [942, 17] on span "Save" at bounding box center [948, 18] width 20 height 13
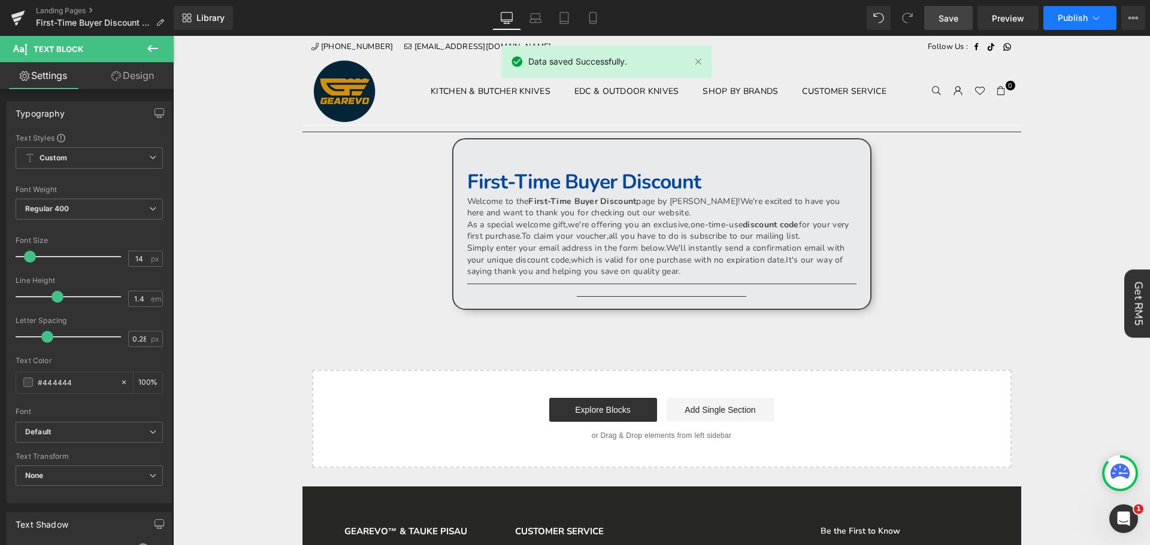
click at [1094, 19] on icon at bounding box center [1096, 18] width 12 height 12
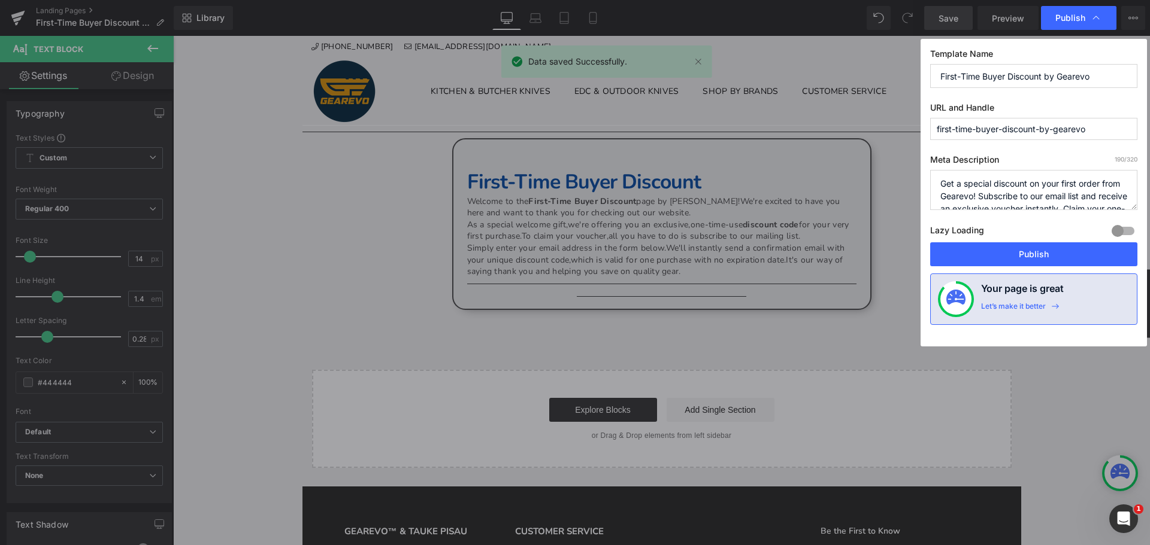
click at [1035, 238] on div "Lazy Loading Build Upgrade plan to unlock" at bounding box center [1033, 233] width 207 height 20
click at [1030, 251] on button "Publish" at bounding box center [1033, 254] width 207 height 24
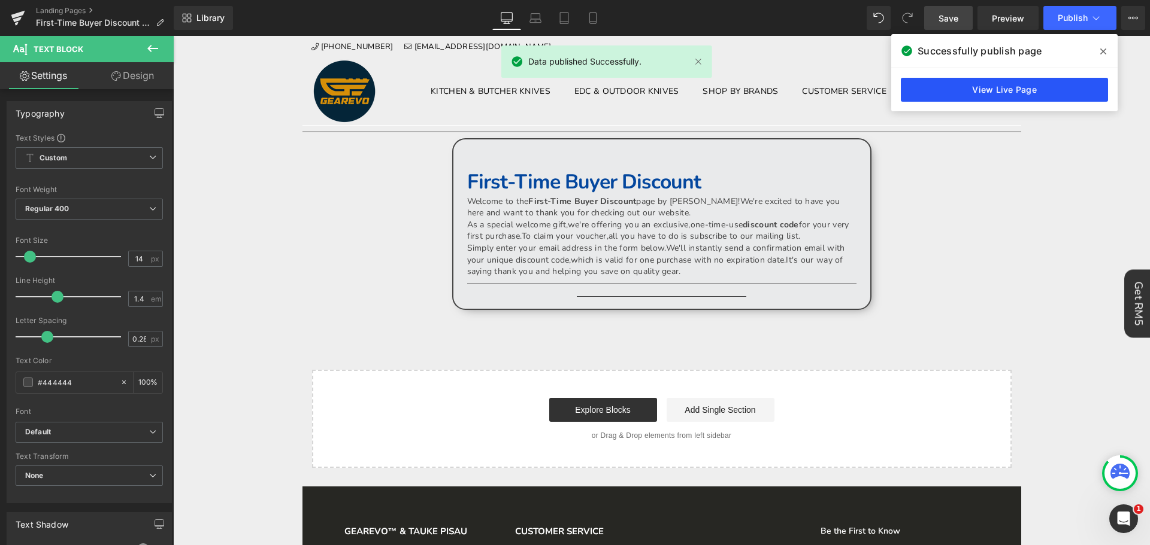
click at [1012, 84] on link "View Live Page" at bounding box center [1004, 90] width 207 height 24
